Goal: Information Seeking & Learning: Learn about a topic

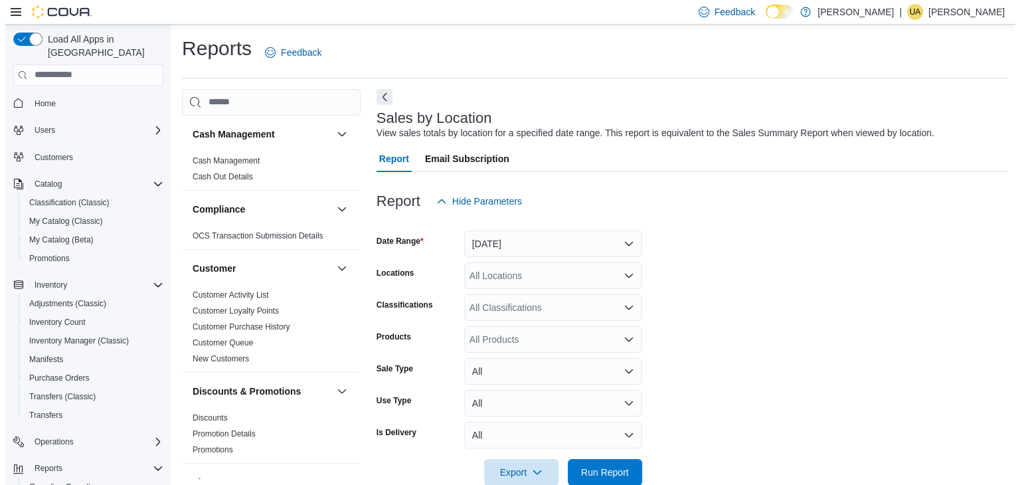
scroll to position [0, 285]
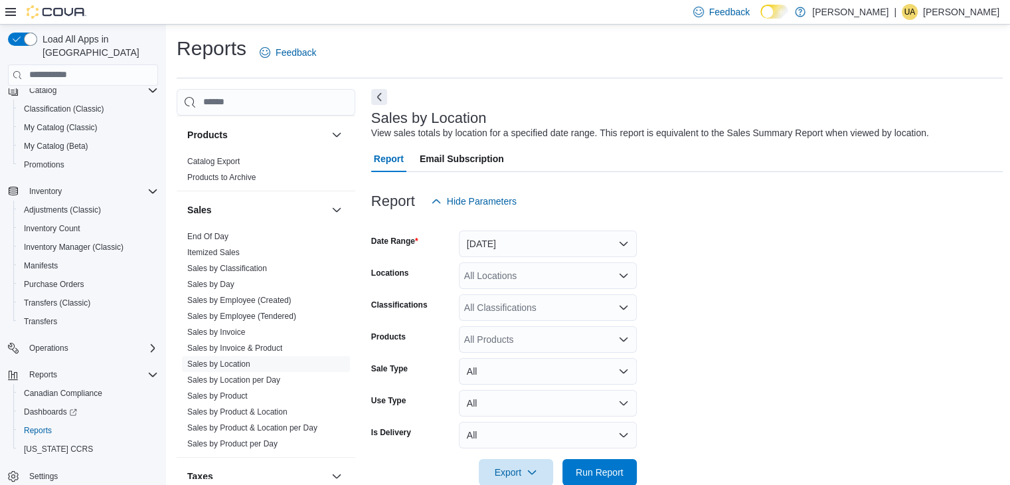
click at [94, 238] on div "Inventory Count" at bounding box center [88, 228] width 150 height 19
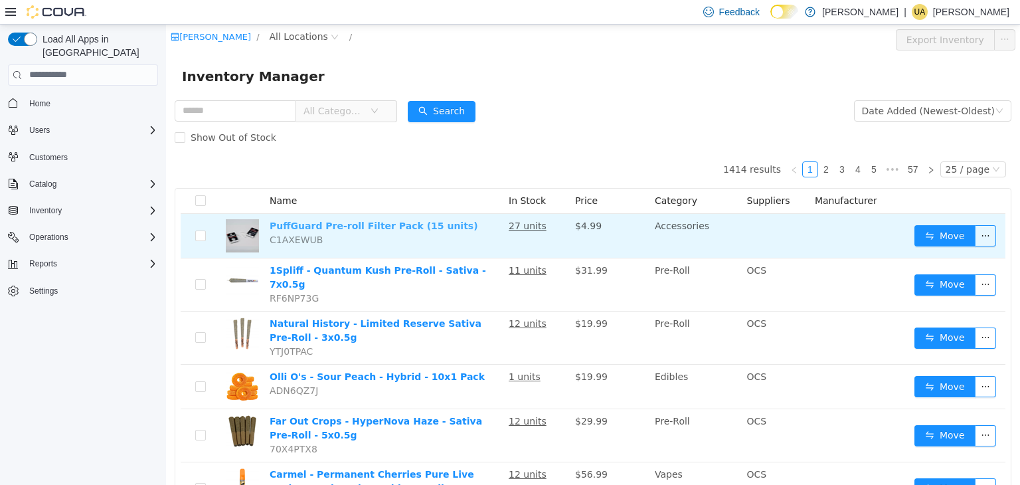
click at [305, 228] on link "PuffGuard Pre-roll Filter Pack (15 units)" at bounding box center [374, 225] width 208 height 11
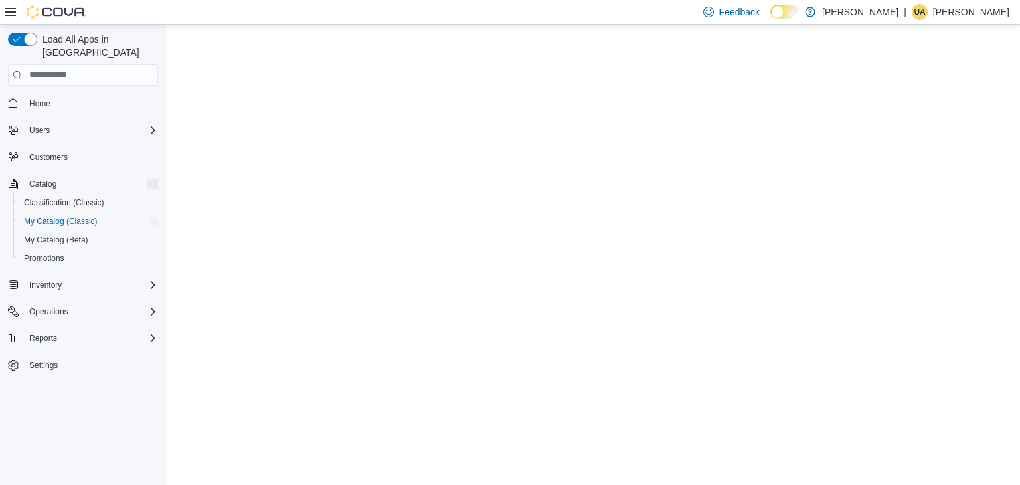
click at [50, 216] on span "My Catalog (Classic)" at bounding box center [61, 221] width 74 height 11
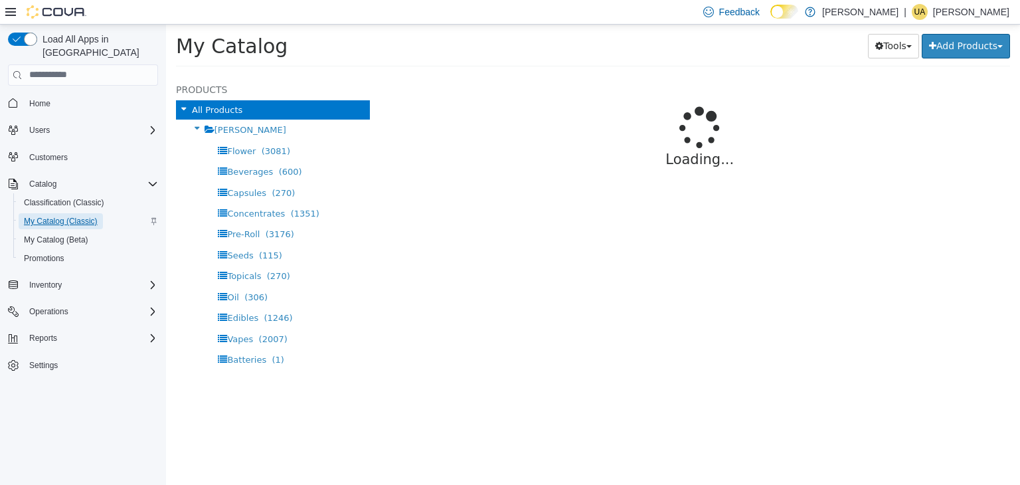
select select "**********"
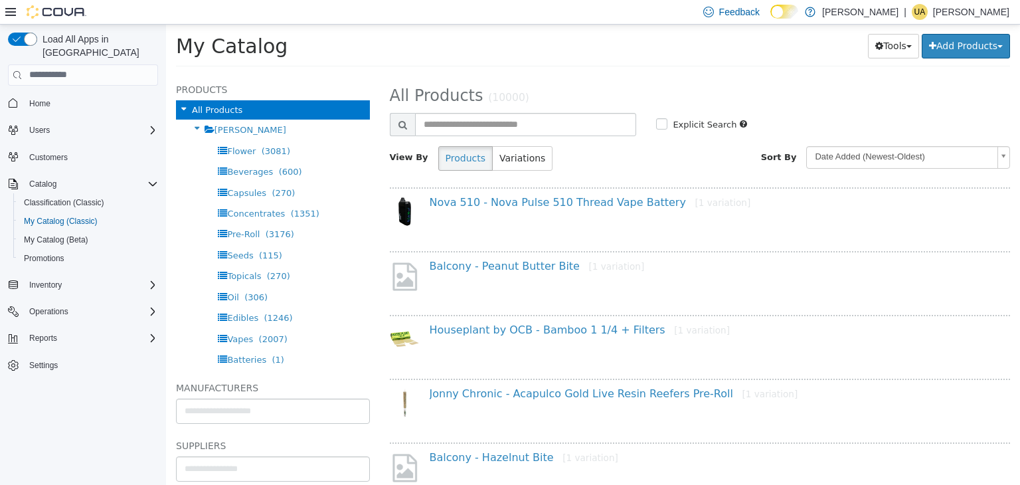
click at [443, 123] on input "text" at bounding box center [526, 123] width 222 height 23
type input "********"
select select "**********"
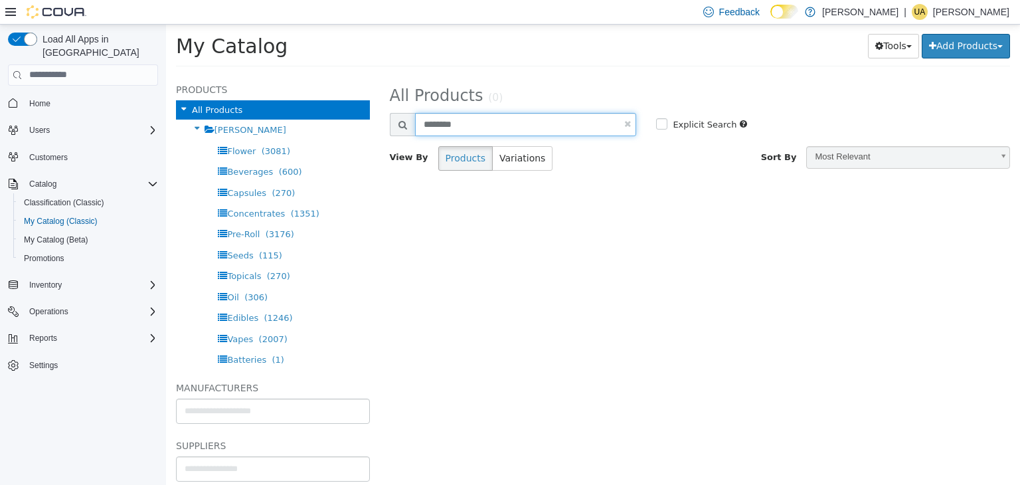
click at [486, 127] on input "********" at bounding box center [526, 123] width 222 height 23
type input "****"
select select "**********"
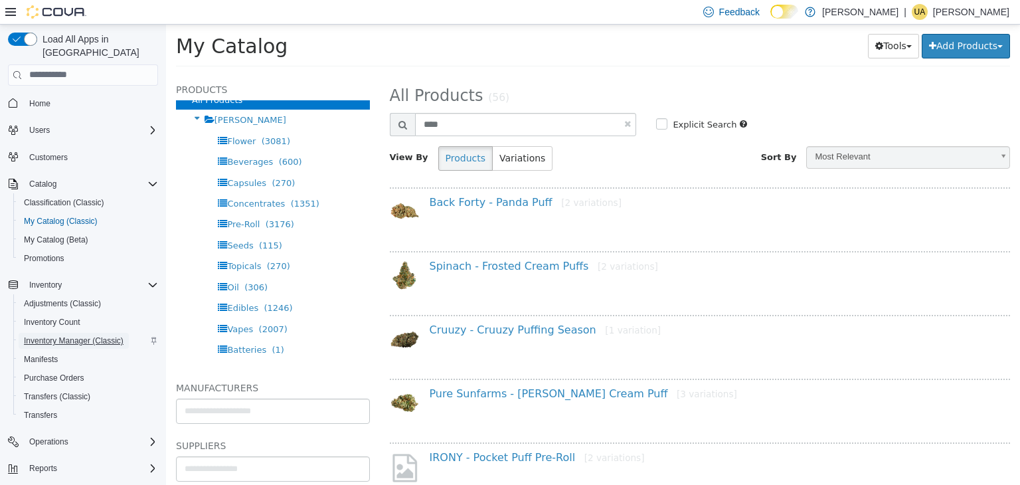
click at [96, 335] on span "Inventory Manager (Classic)" at bounding box center [74, 340] width 100 height 11
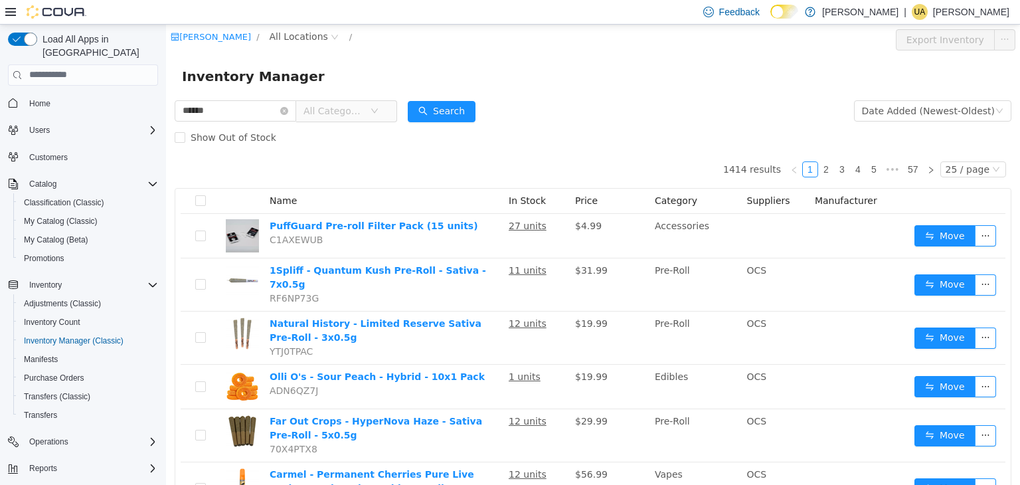
type input "**********"
click at [452, 112] on button "Search" at bounding box center [442, 110] width 68 height 21
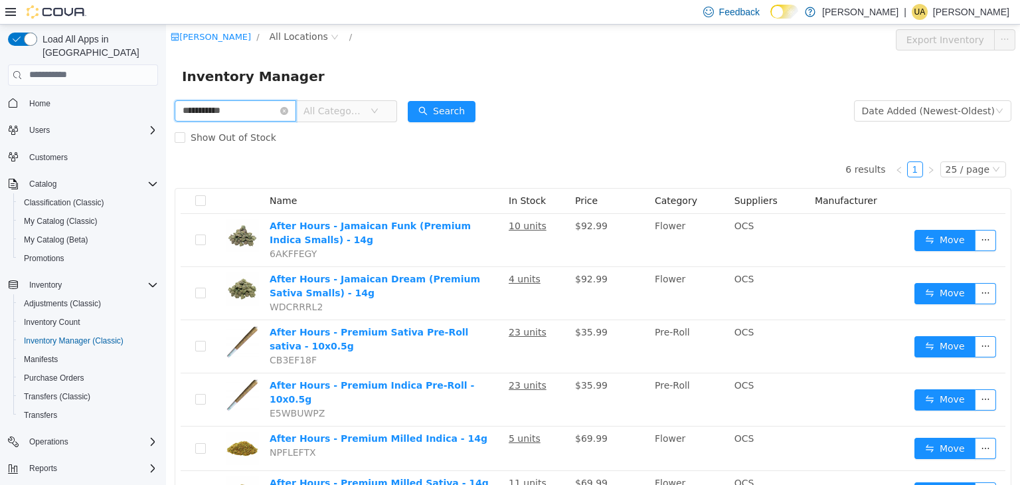
click at [296, 104] on input "**********" at bounding box center [235, 110] width 121 height 21
click at [288, 114] on icon "icon: close-circle" at bounding box center [284, 110] width 8 height 8
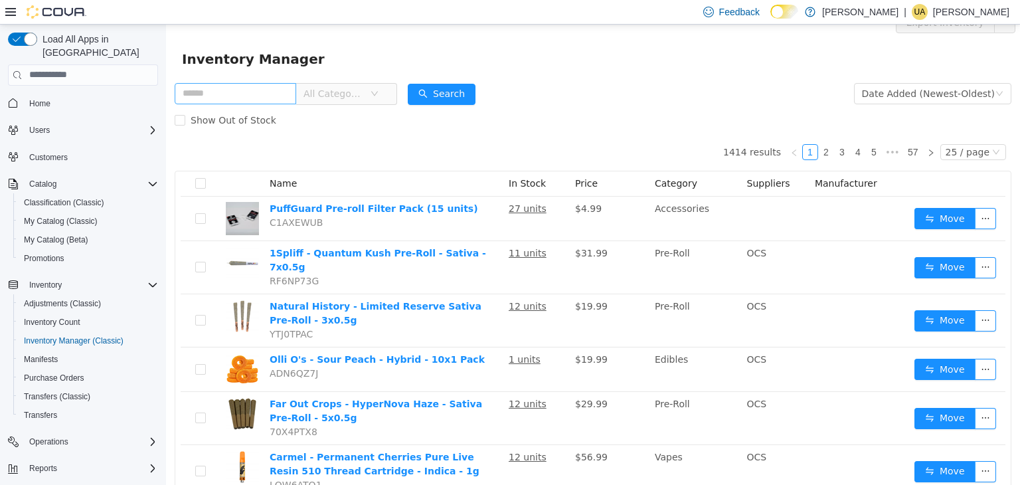
scroll to position [17, 0]
click at [364, 88] on span "All Categories" at bounding box center [333, 93] width 60 height 13
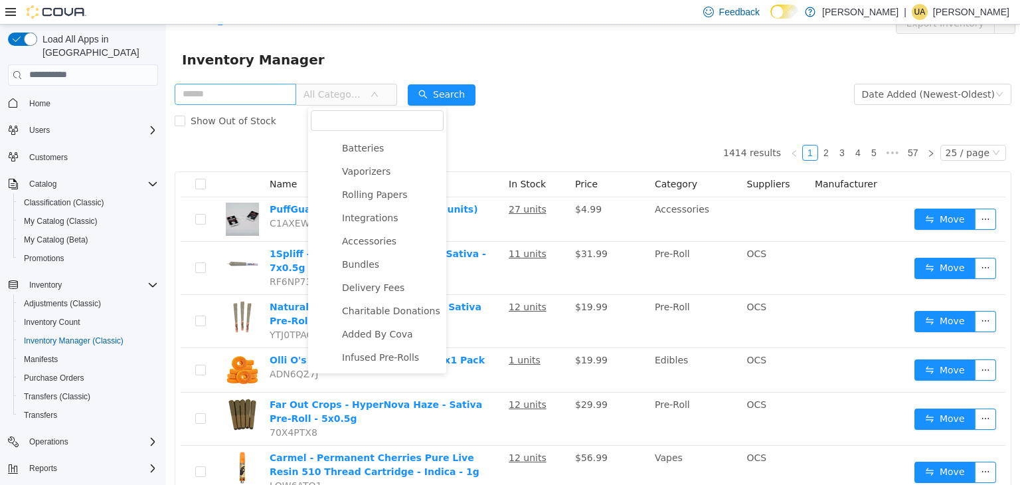
scroll to position [305, 0]
click at [372, 194] on span "Accessories" at bounding box center [369, 195] width 54 height 11
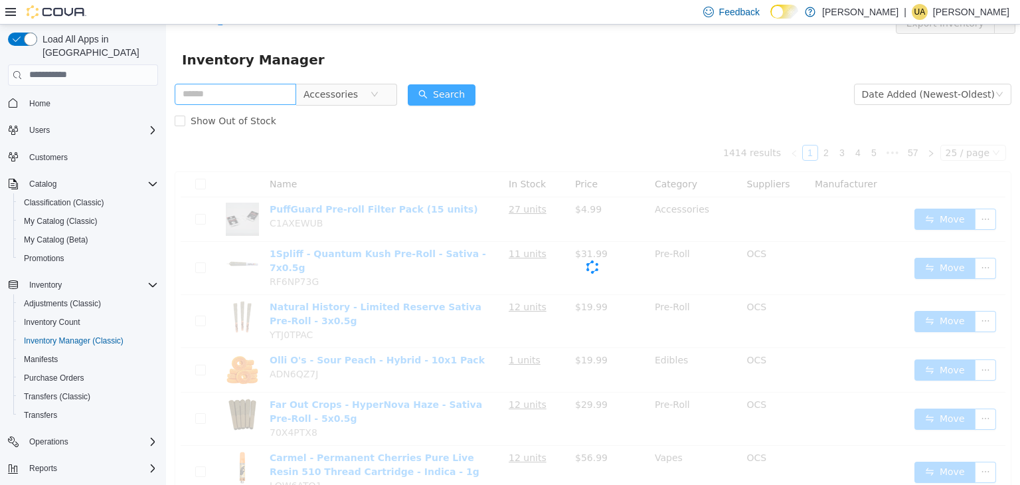
click at [451, 96] on button "Search" at bounding box center [442, 94] width 68 height 21
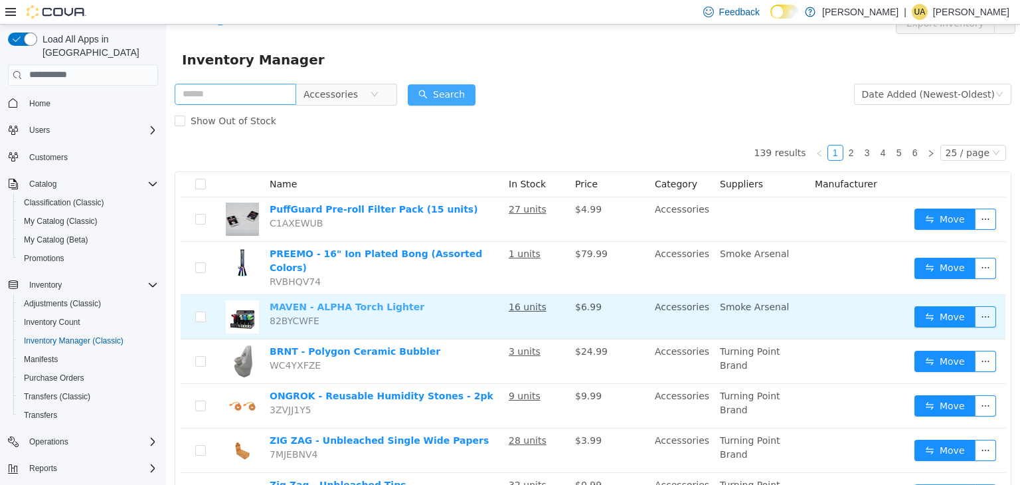
click at [340, 302] on link "MAVEN - ALPHA Torch Lighter" at bounding box center [347, 306] width 155 height 11
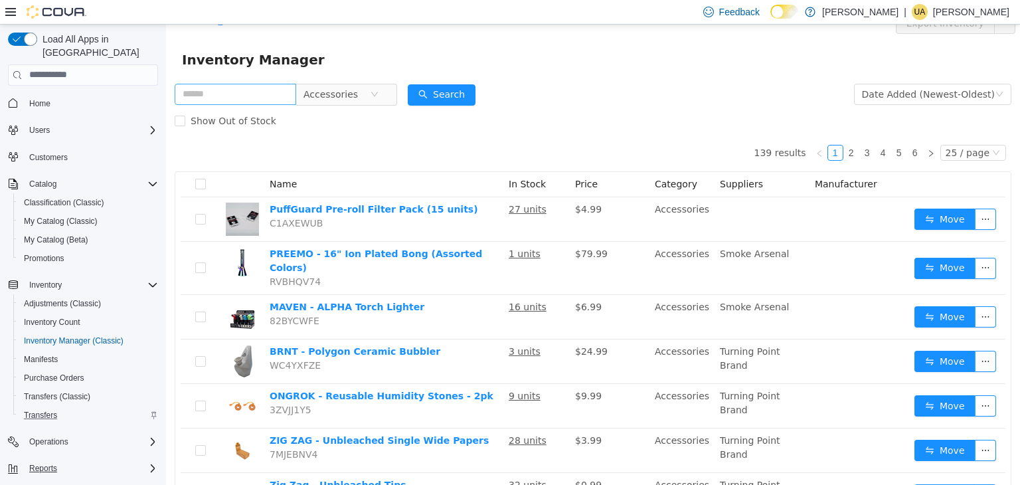
click at [37, 463] on span "Reports" at bounding box center [43, 468] width 28 height 11
click at [44, 463] on span "Reports" at bounding box center [43, 468] width 28 height 11
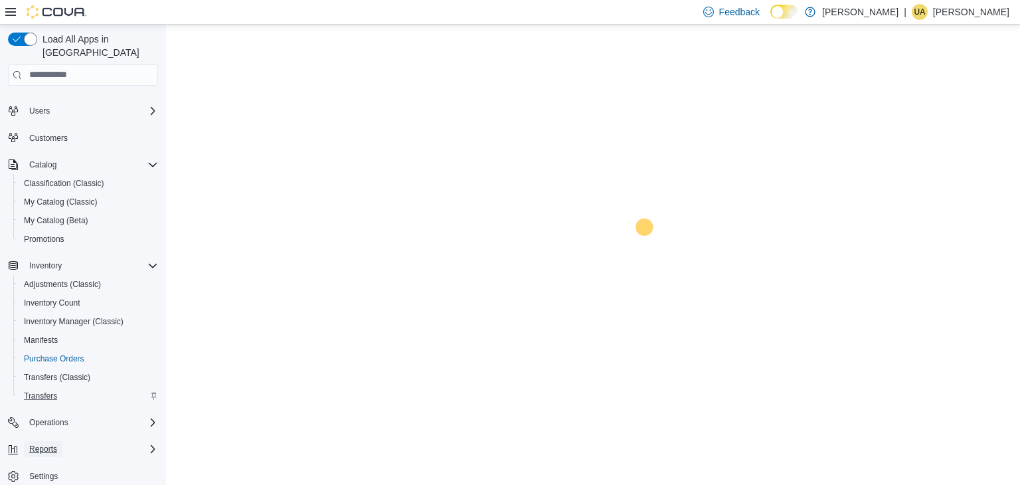
click at [52, 444] on span "Reports" at bounding box center [43, 449] width 28 height 11
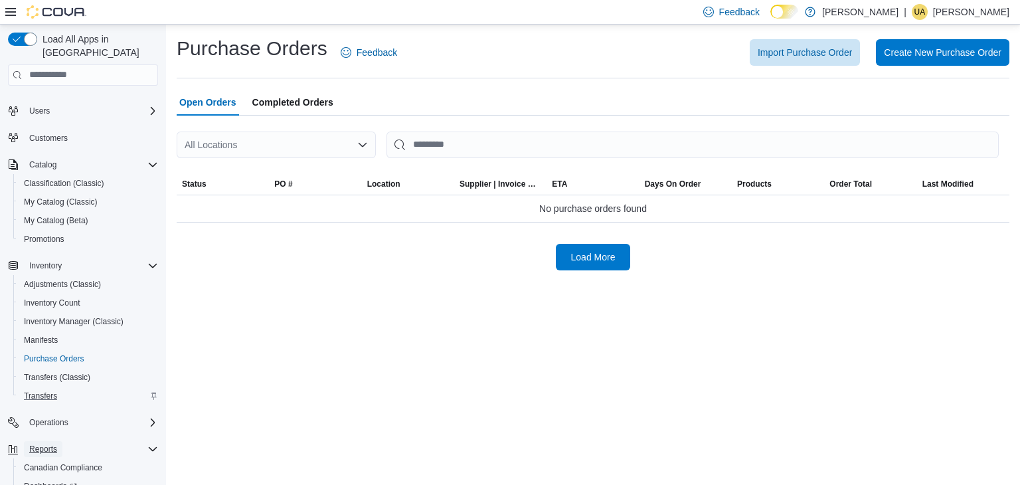
click at [42, 444] on span "Reports" at bounding box center [43, 449] width 28 height 11
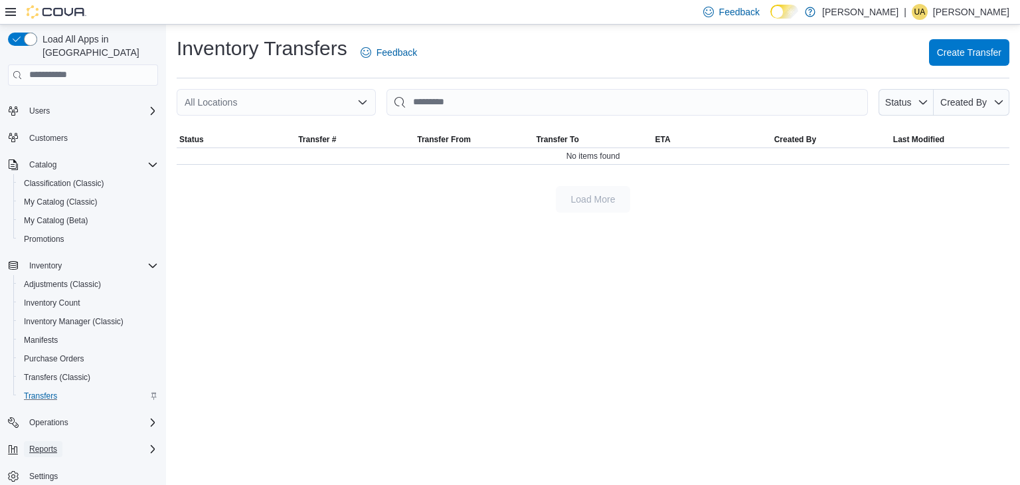
click at [46, 442] on span "Reports" at bounding box center [43, 449] width 28 height 16
click at [234, 414] on div "Inventory Transfers Feedback Create Transfer All Locations Status Created By So…" at bounding box center [593, 255] width 854 height 461
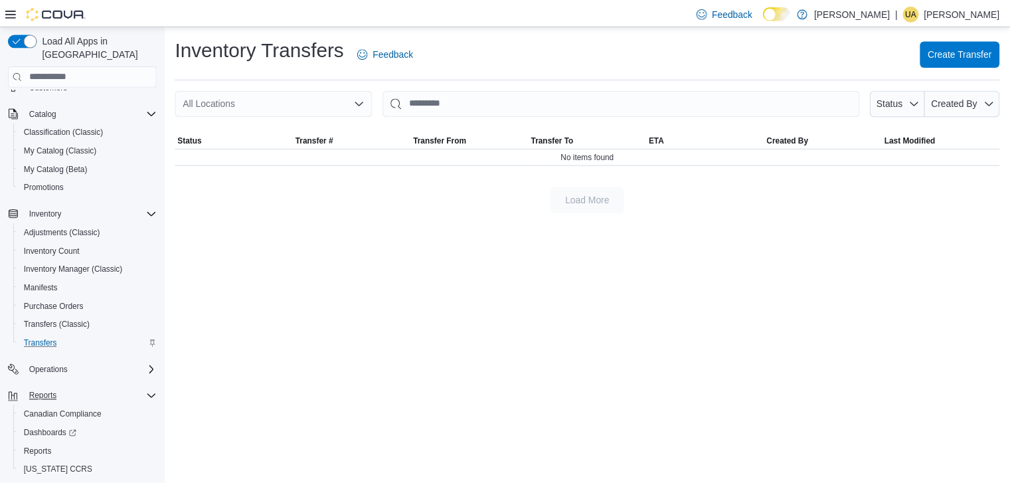
scroll to position [94, 0]
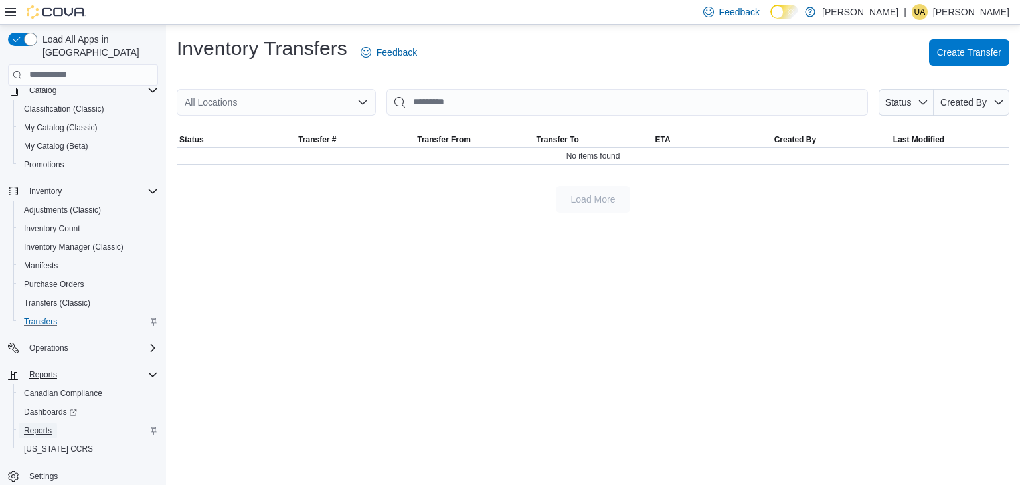
click at [34, 425] on span "Reports" at bounding box center [38, 430] width 28 height 11
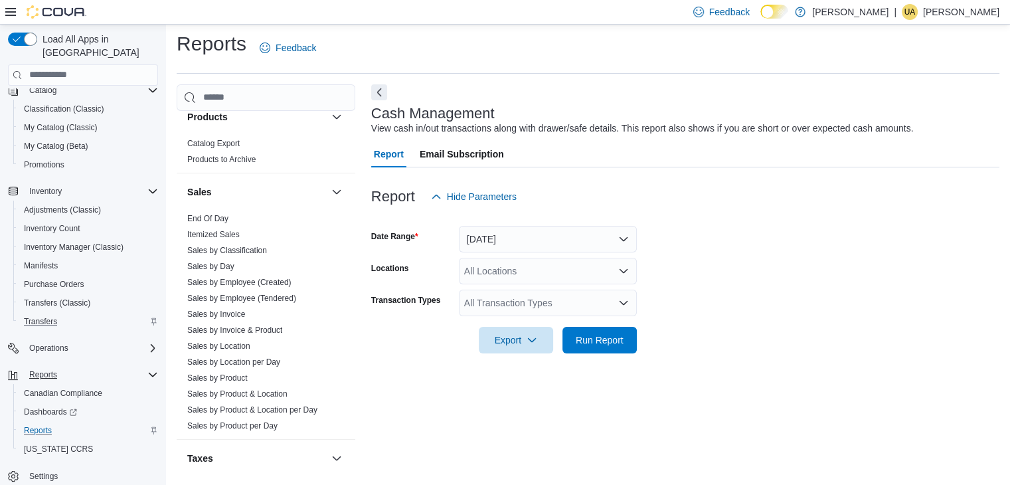
scroll to position [915, 0]
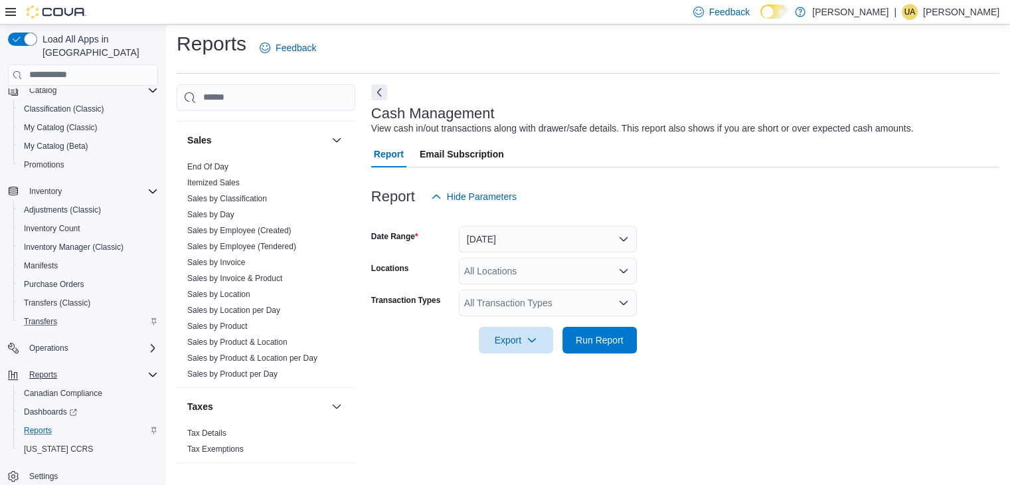
click at [224, 293] on link "Sales by Location" at bounding box center [218, 293] width 63 height 9
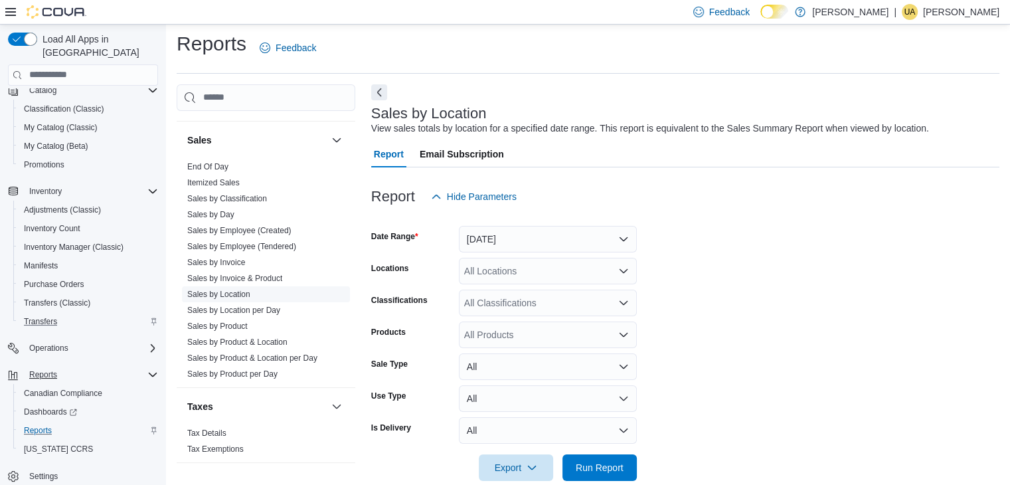
scroll to position [27, 0]
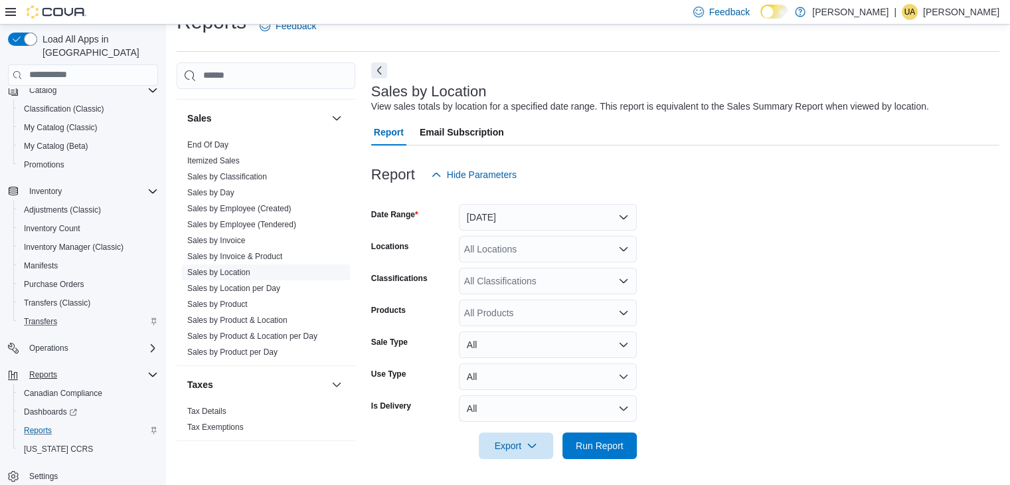
click at [598, 453] on span "Run Report" at bounding box center [599, 445] width 58 height 27
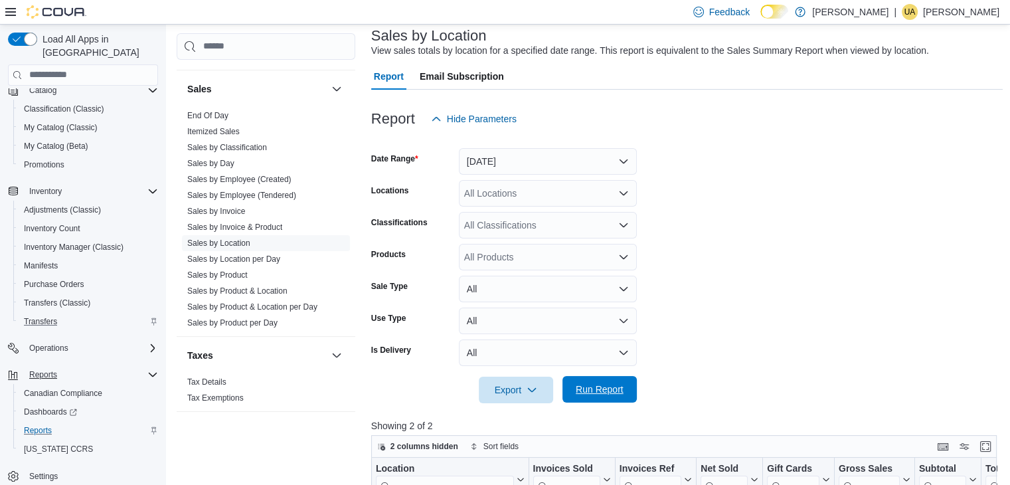
scroll to position [81, 0]
click at [54, 406] on span "Dashboards" at bounding box center [50, 411] width 53 height 11
click at [7, 17] on div at bounding box center [45, 11] width 81 height 13
click at [13, 11] on icon at bounding box center [10, 12] width 11 height 8
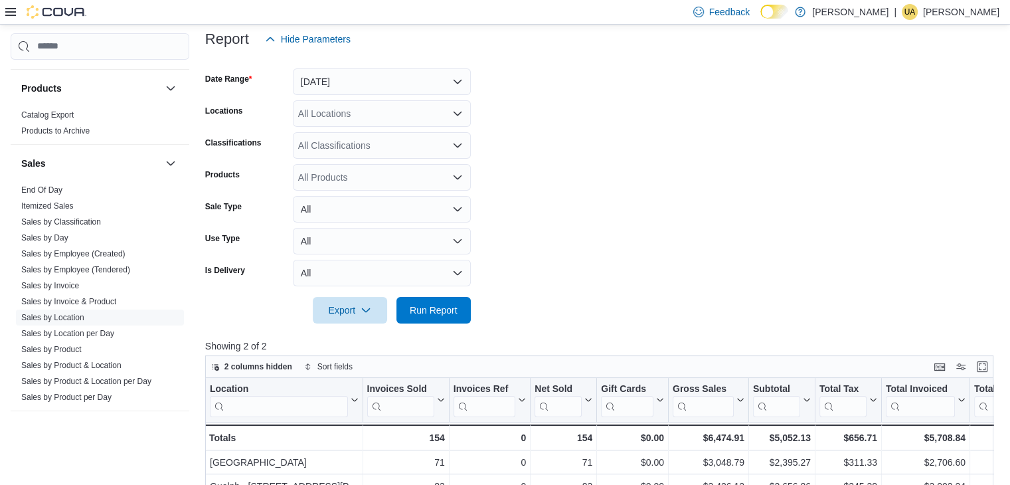
scroll to position [841, 0]
click at [56, 282] on link "Sales by Invoice" at bounding box center [50, 284] width 58 height 9
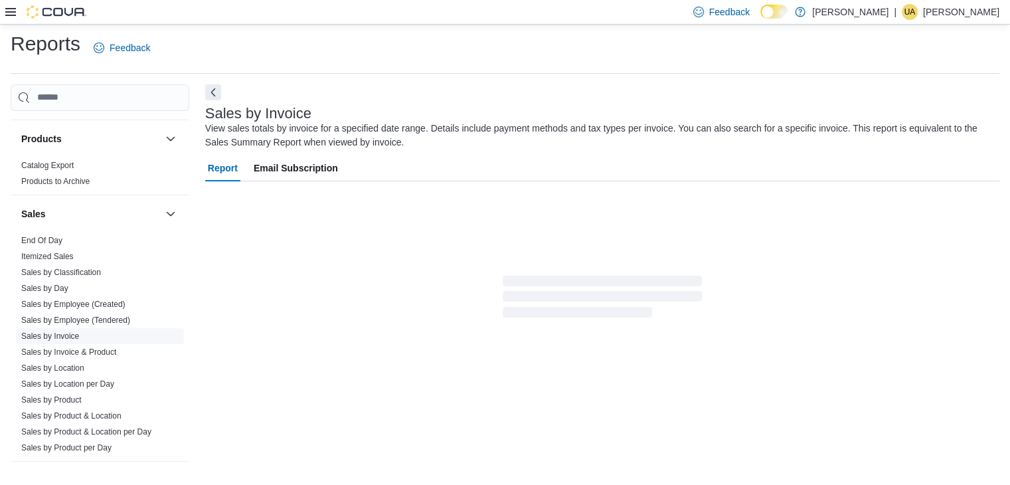
scroll to position [5, 0]
click at [56, 283] on link "Sales by Day" at bounding box center [44, 287] width 47 height 9
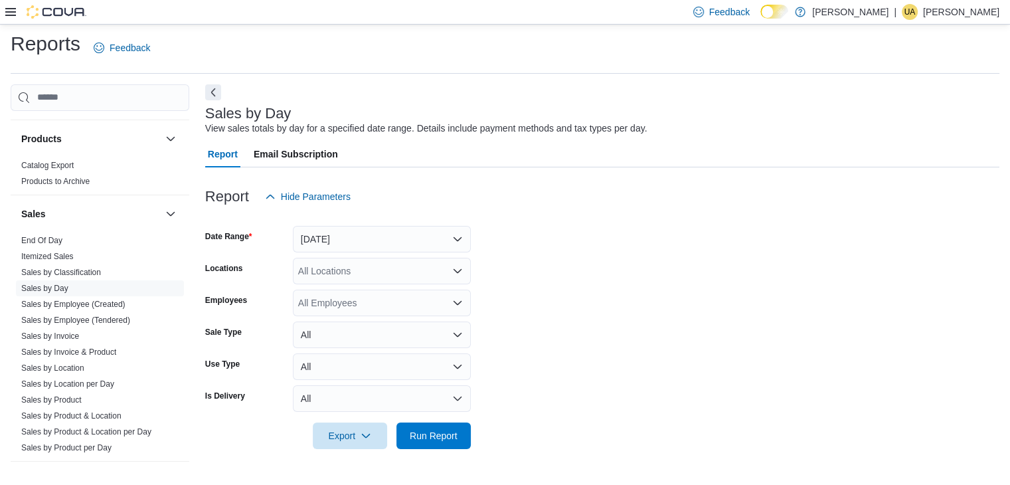
click at [8, 9] on icon at bounding box center [10, 12] width 11 height 8
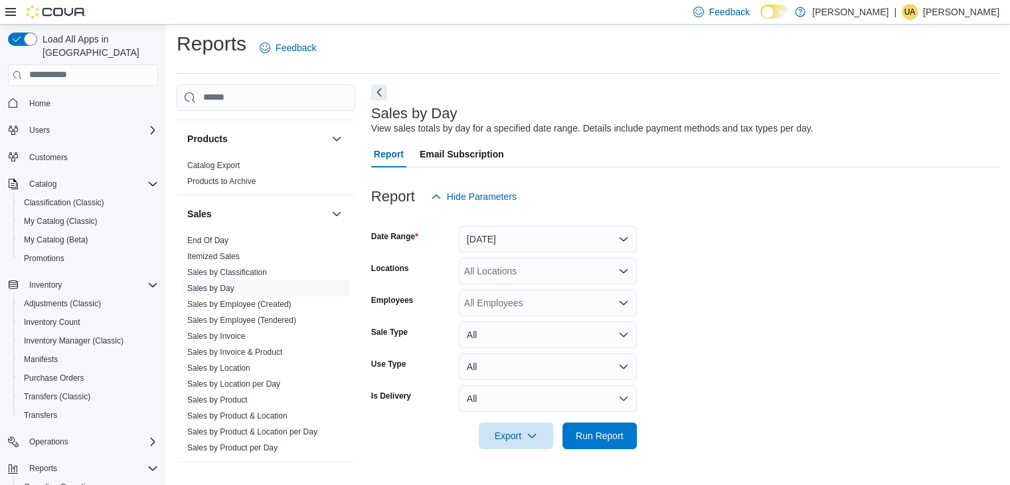
click at [444, 48] on div "Reports Feedback" at bounding box center [588, 48] width 823 height 35
click at [210, 367] on link "Sales by Location" at bounding box center [218, 367] width 63 height 9
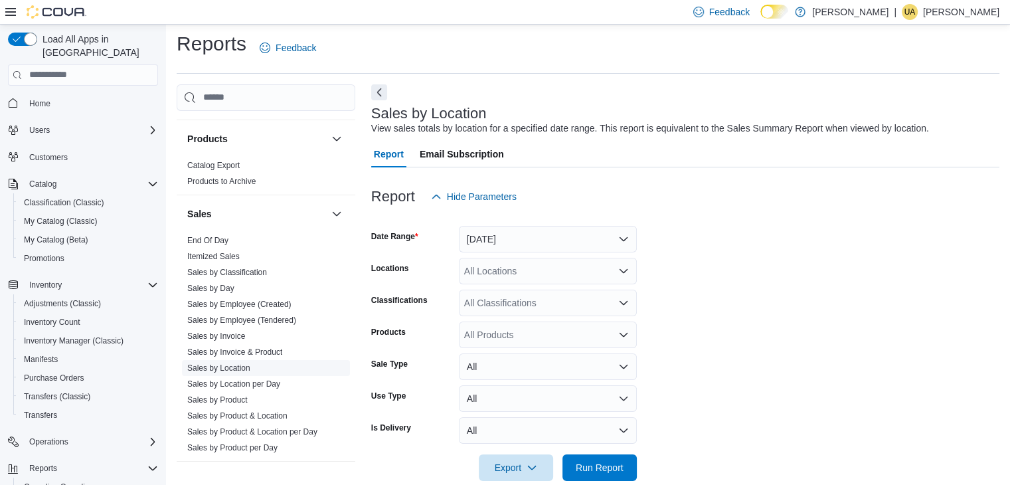
scroll to position [27, 0]
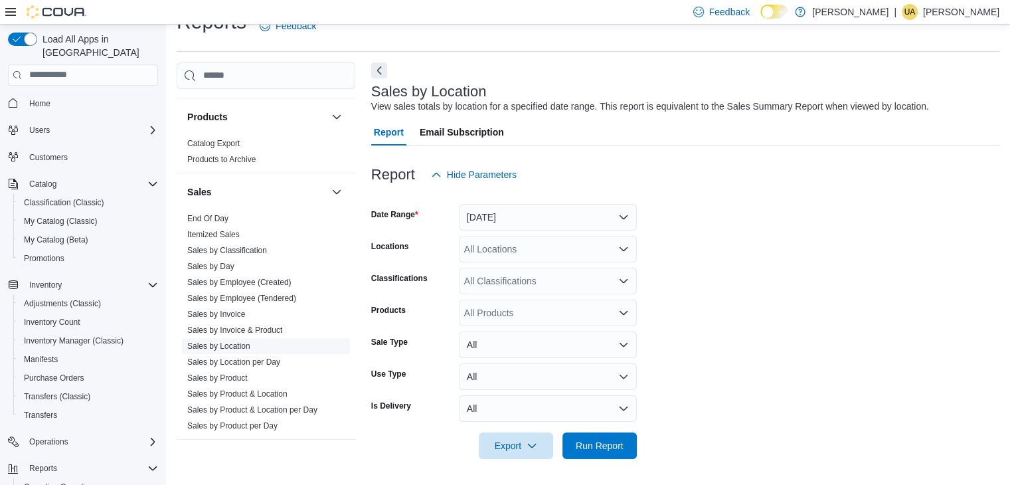
click at [212, 342] on link "Sales by Location" at bounding box center [218, 345] width 63 height 9
click at [609, 448] on span "Run Report" at bounding box center [600, 444] width 48 height 13
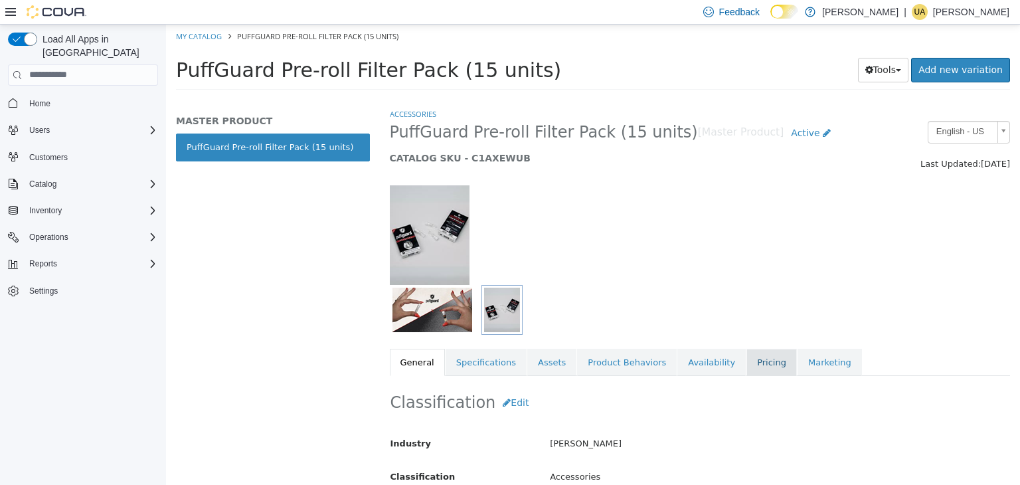
click at [749, 367] on link "Pricing" at bounding box center [771, 362] width 50 height 28
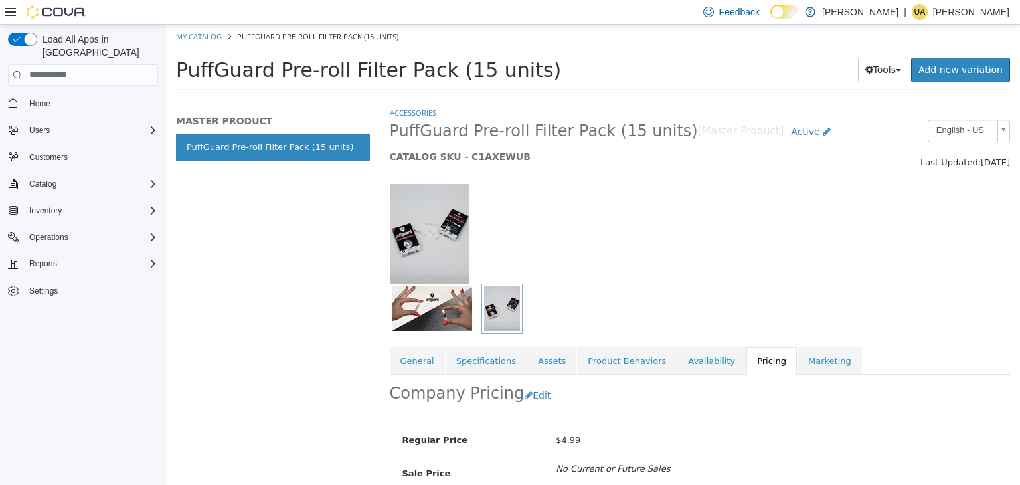
scroll to position [64, 0]
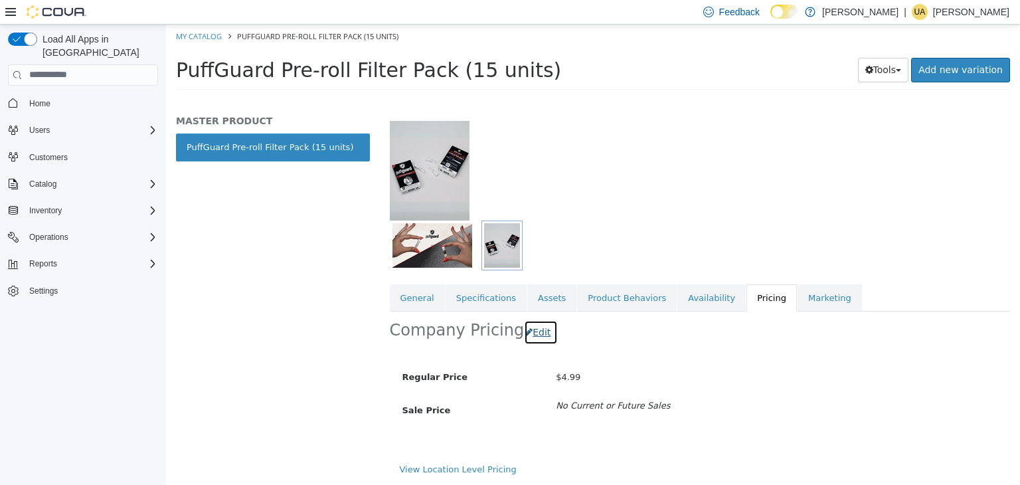
click at [524, 341] on button "Edit" at bounding box center [541, 331] width 34 height 25
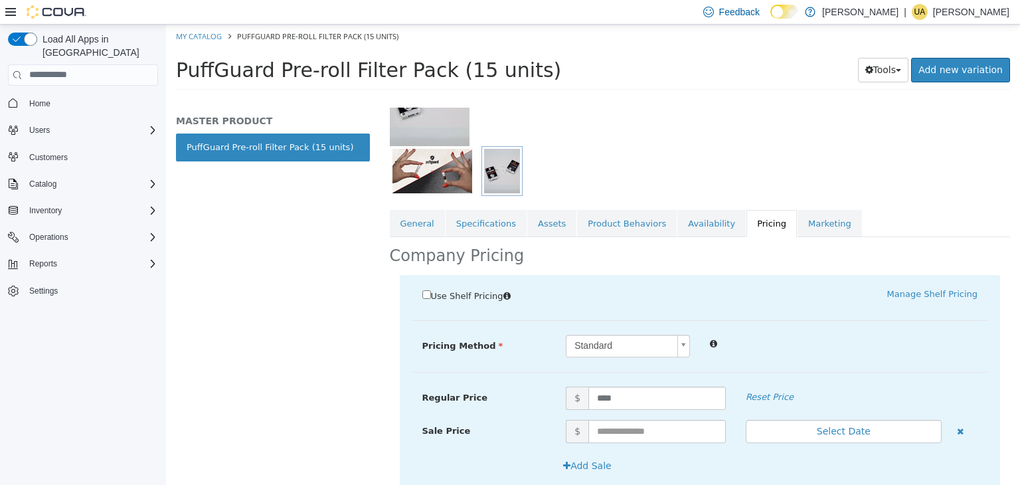
scroll to position [133, 0]
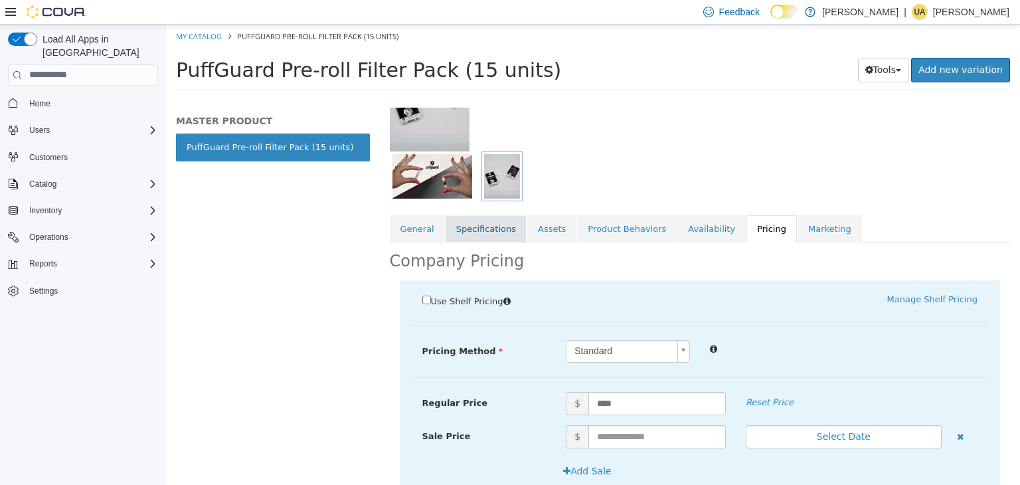
click at [469, 234] on link "Specifications" at bounding box center [485, 228] width 81 height 28
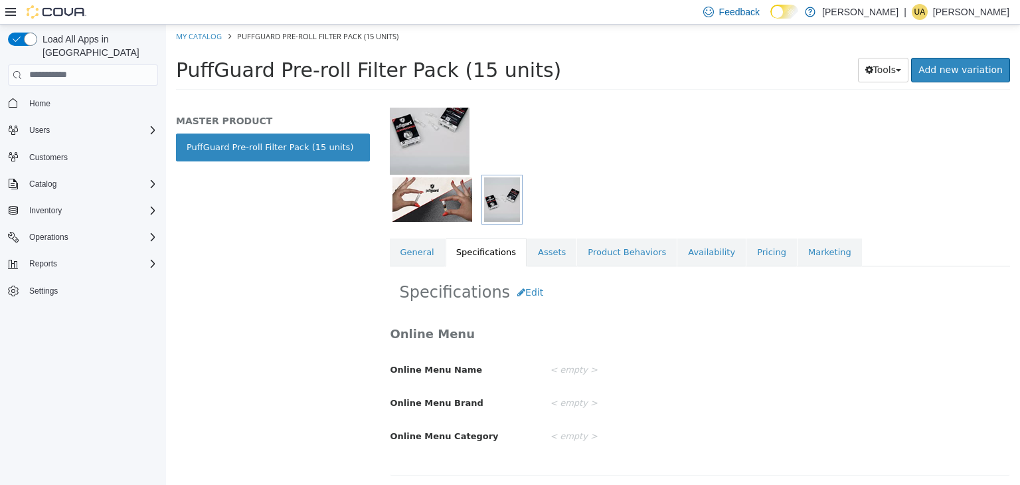
scroll to position [110, 0]
click at [409, 251] on link "General" at bounding box center [417, 252] width 55 height 28
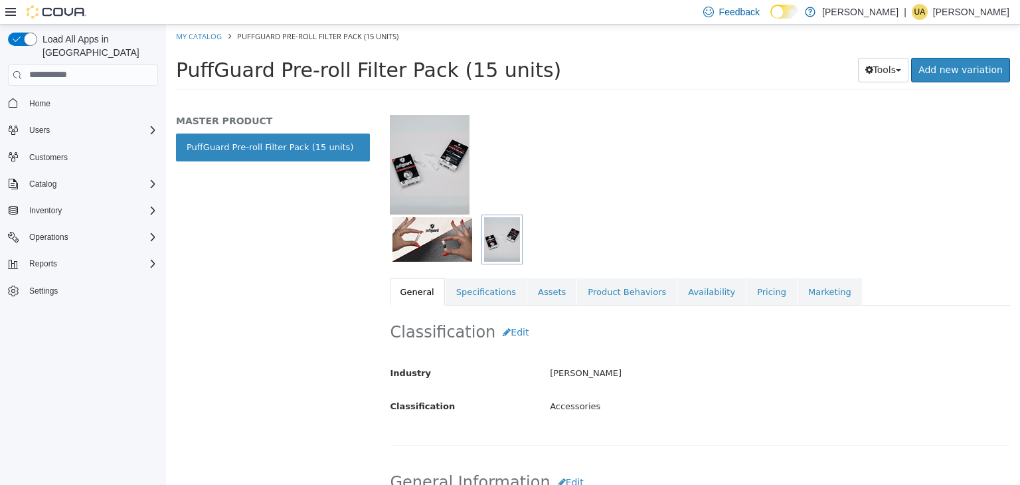
scroll to position [71, 0]
click at [485, 285] on link "Specifications" at bounding box center [485, 291] width 81 height 28
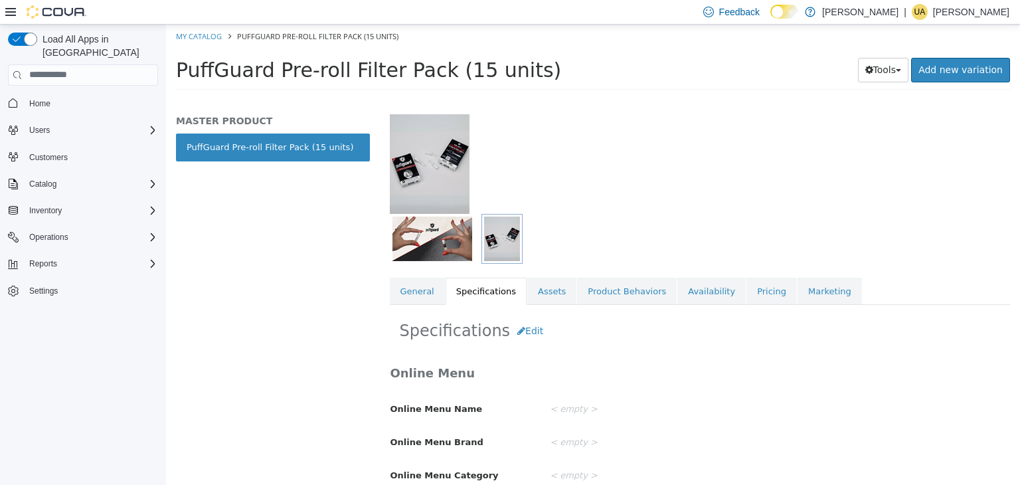
scroll to position [110, 0]
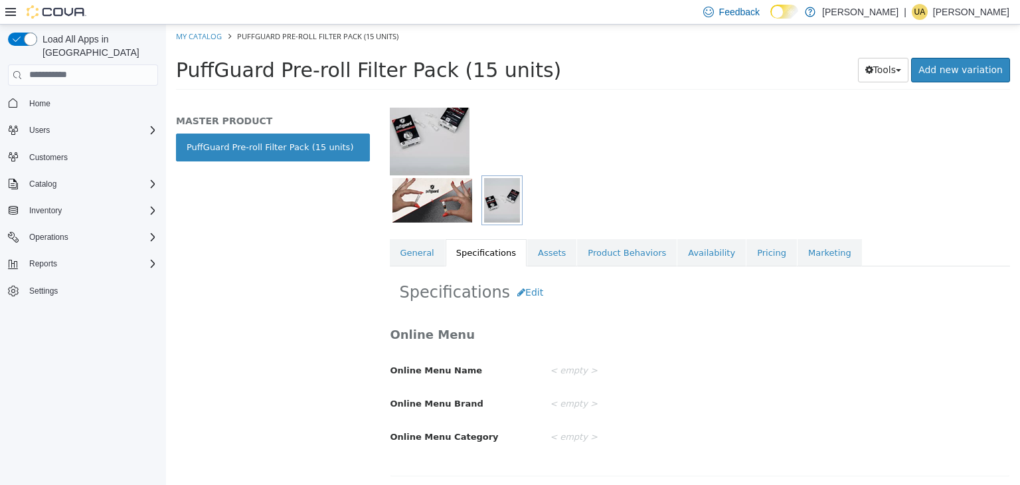
click at [534, 266] on div "Specifications Edit Online Menu Online Menu Name < empty > Online Menu Brand < …" at bounding box center [700, 375] width 621 height 219
click at [539, 262] on link "Assets" at bounding box center [551, 252] width 49 height 28
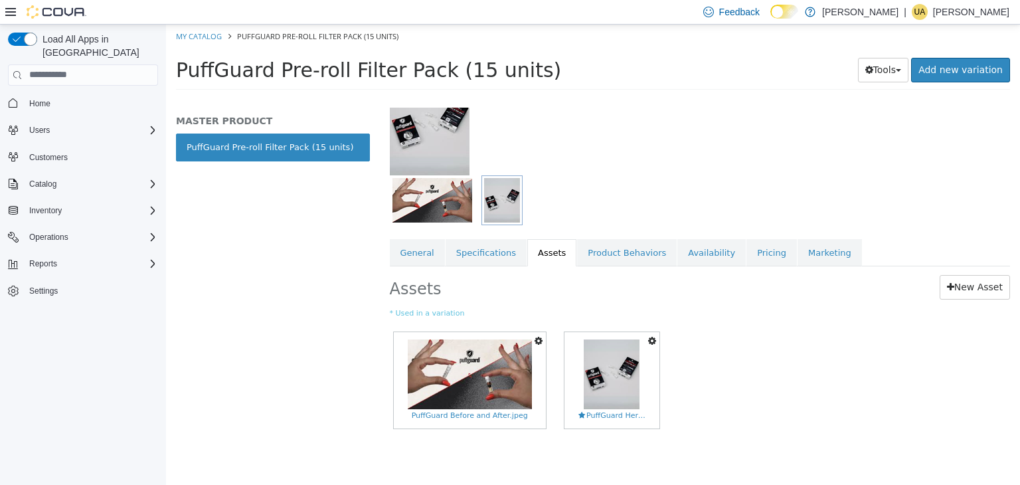
click at [613, 254] on link "Product Behaviors" at bounding box center [627, 252] width 100 height 28
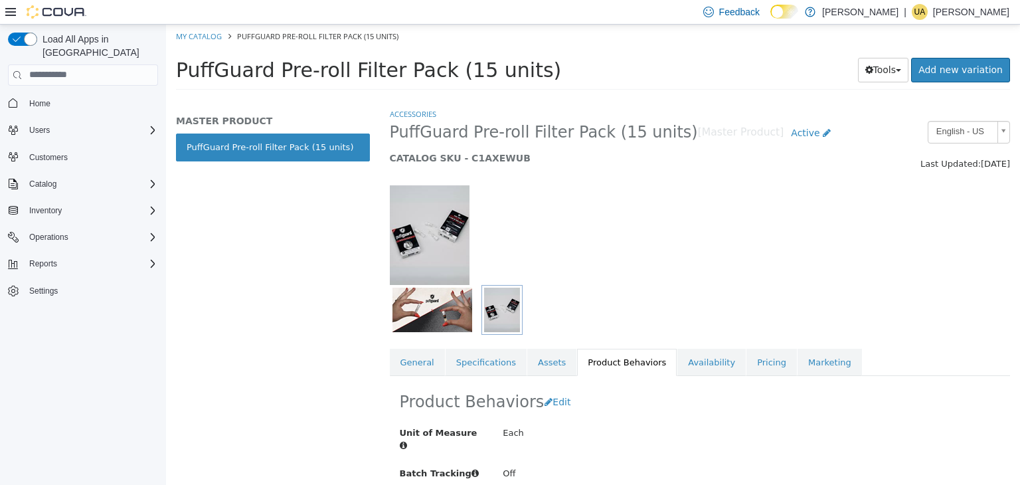
scroll to position [36, 0]
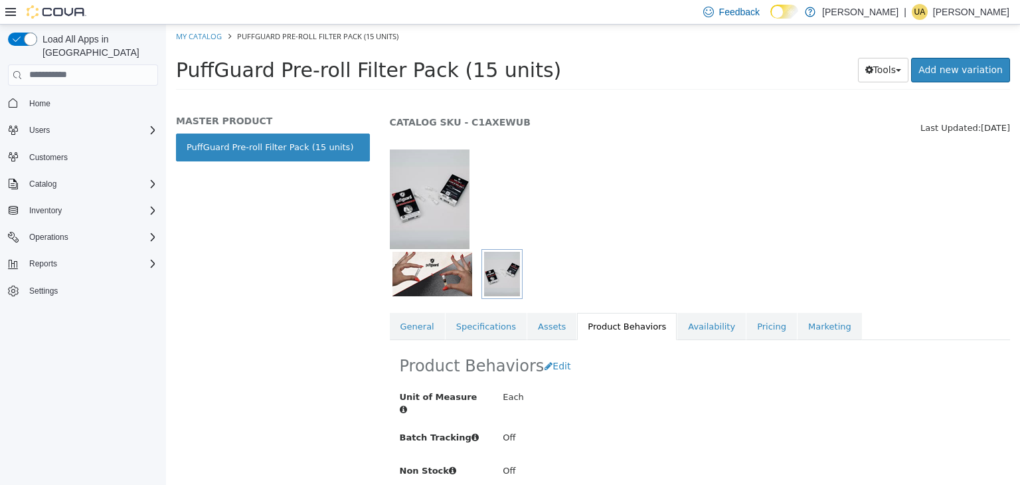
click at [685, 338] on link "Availability" at bounding box center [711, 326] width 68 height 28
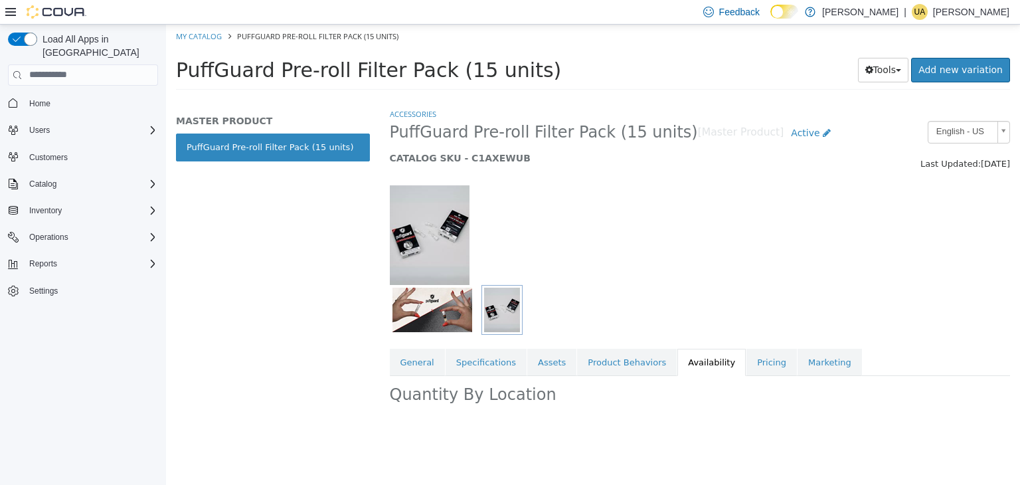
scroll to position [0, 0]
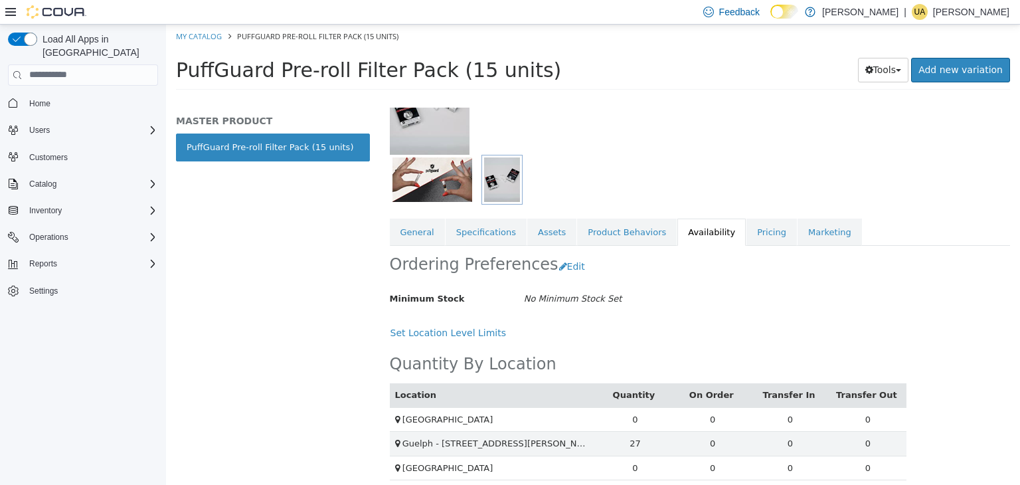
scroll to position [138, 0]
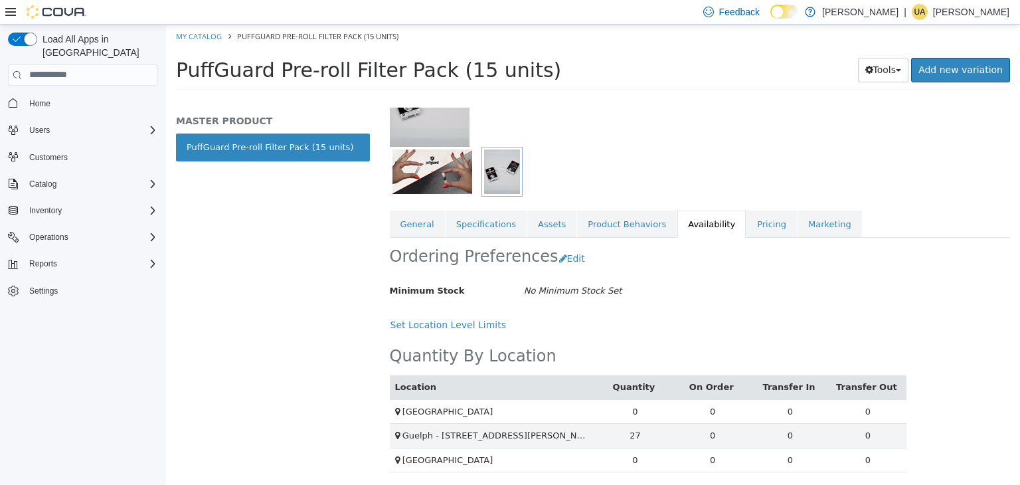
click at [746, 229] on link "Pricing" at bounding box center [771, 224] width 50 height 28
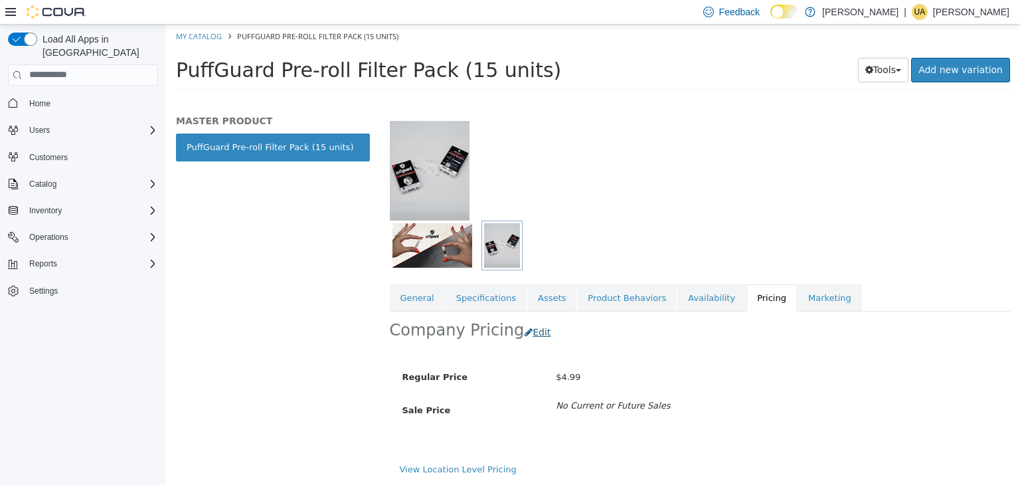
click at [532, 340] on button "Edit" at bounding box center [541, 331] width 34 height 25
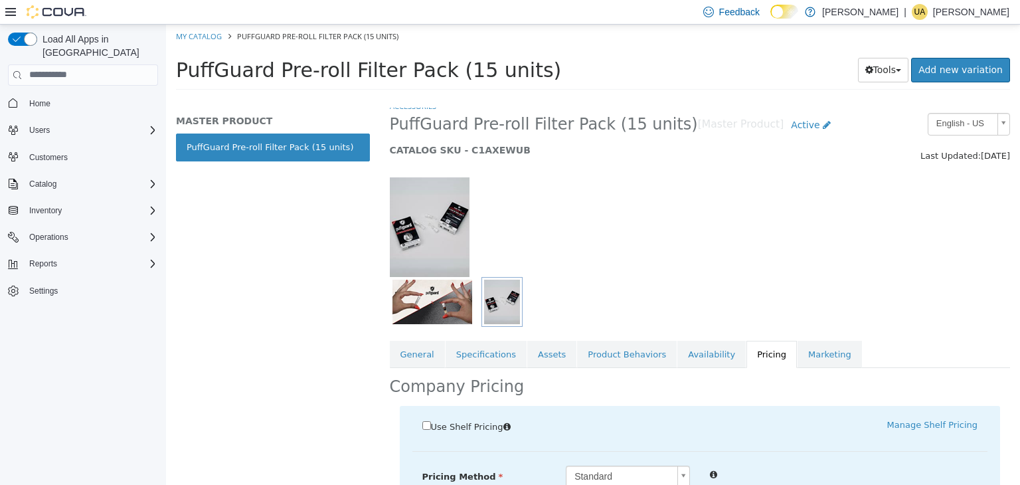
scroll to position [0, 0]
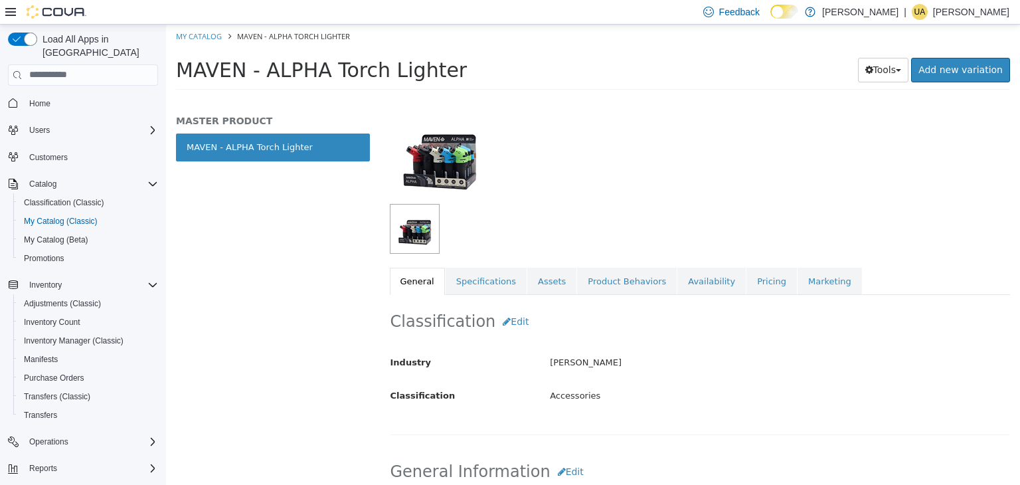
scroll to position [84, 0]
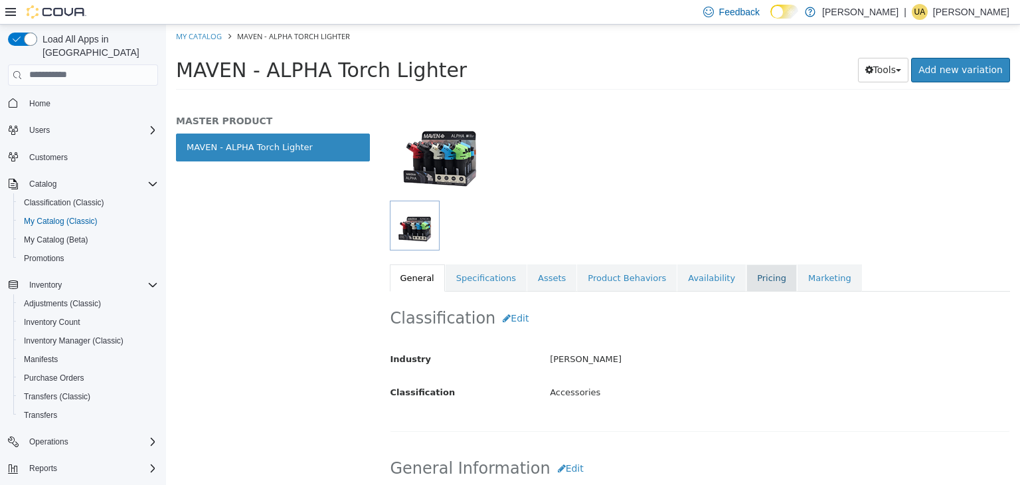
click at [746, 289] on link "Pricing" at bounding box center [771, 278] width 50 height 28
